Goal: Entertainment & Leisure: Consume media (video, audio)

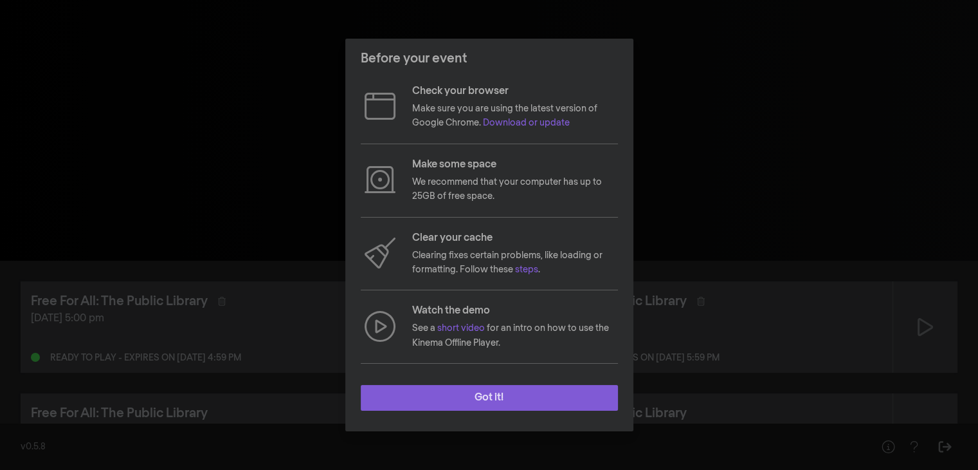
click at [545, 410] on button "Got it!" at bounding box center [489, 398] width 257 height 26
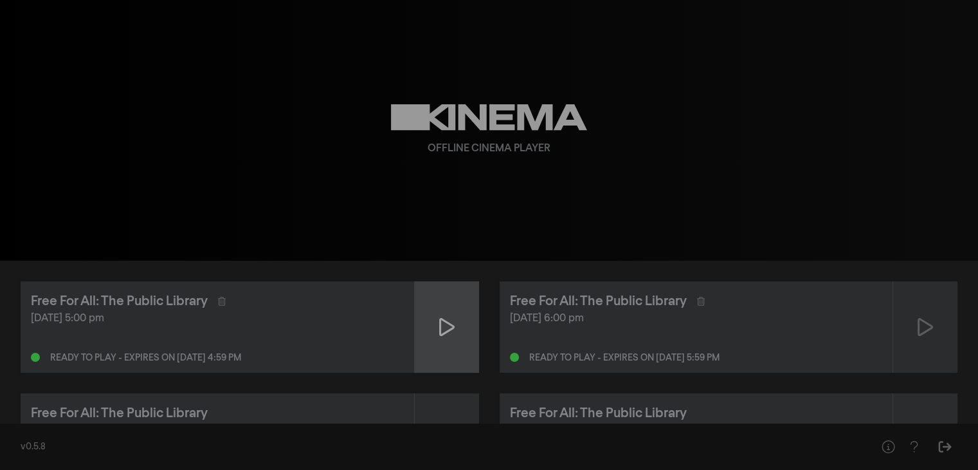
click at [458, 314] on div at bounding box center [447, 326] width 64 height 91
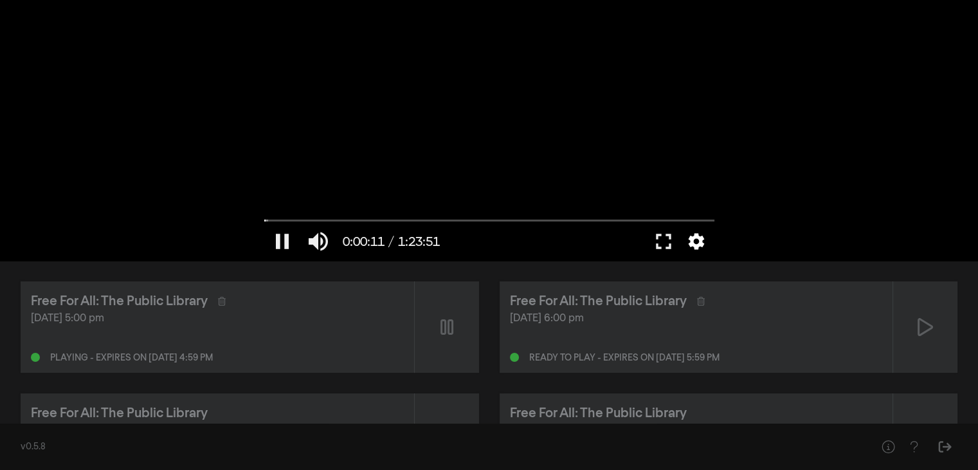
click at [690, 245] on button "settings" at bounding box center [697, 241] width 30 height 39
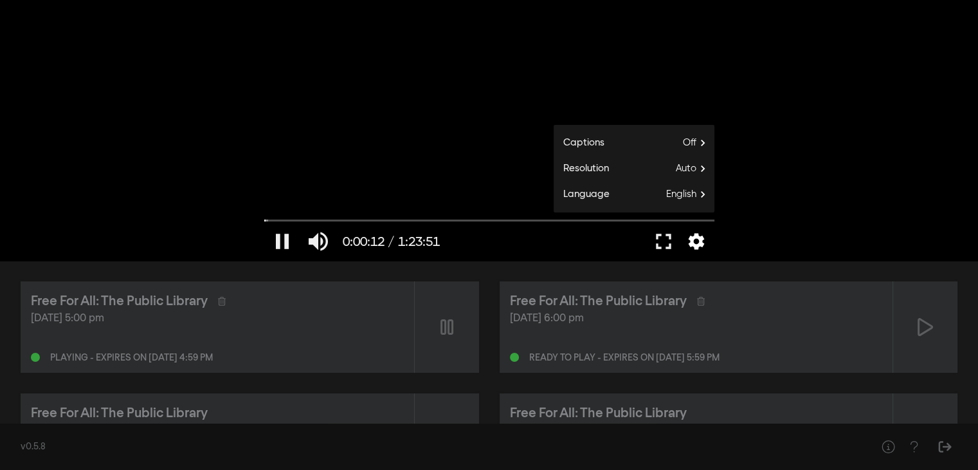
click at [690, 245] on button "settings" at bounding box center [697, 241] width 30 height 39
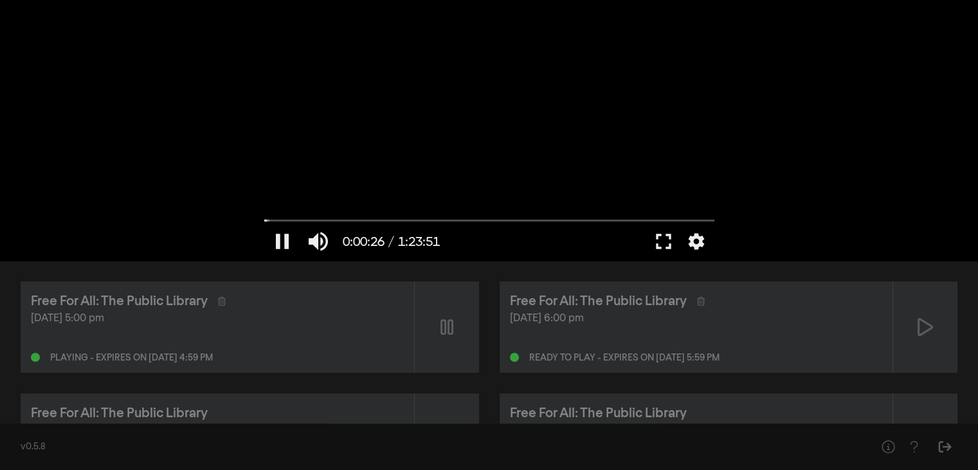
click at [525, 163] on div at bounding box center [489, 130] width 463 height 261
type input "26.190357"
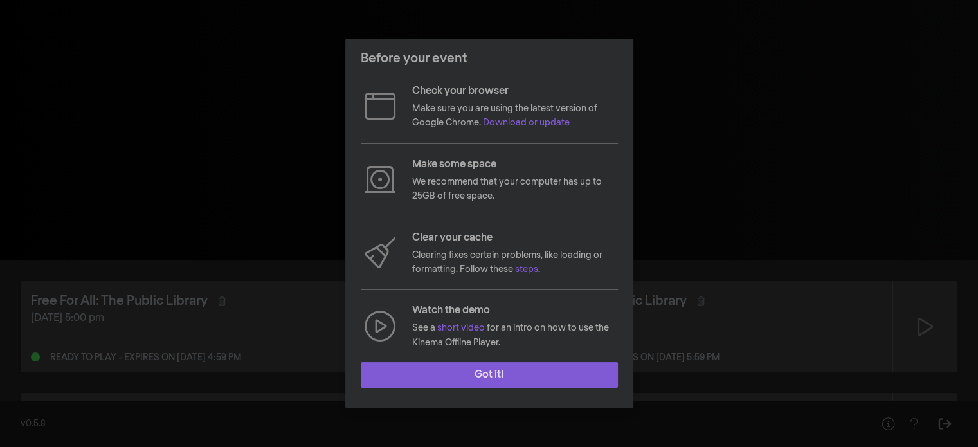
click at [515, 385] on button "Got it!" at bounding box center [489, 375] width 257 height 26
